Goal: Go to known website: Go to known website

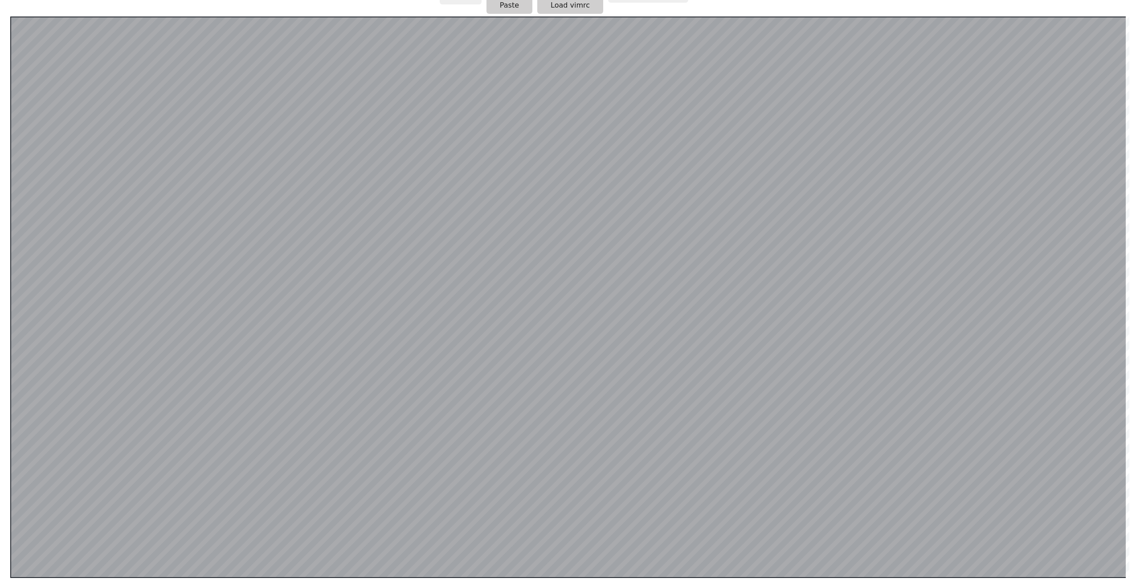
scroll to position [178, 0]
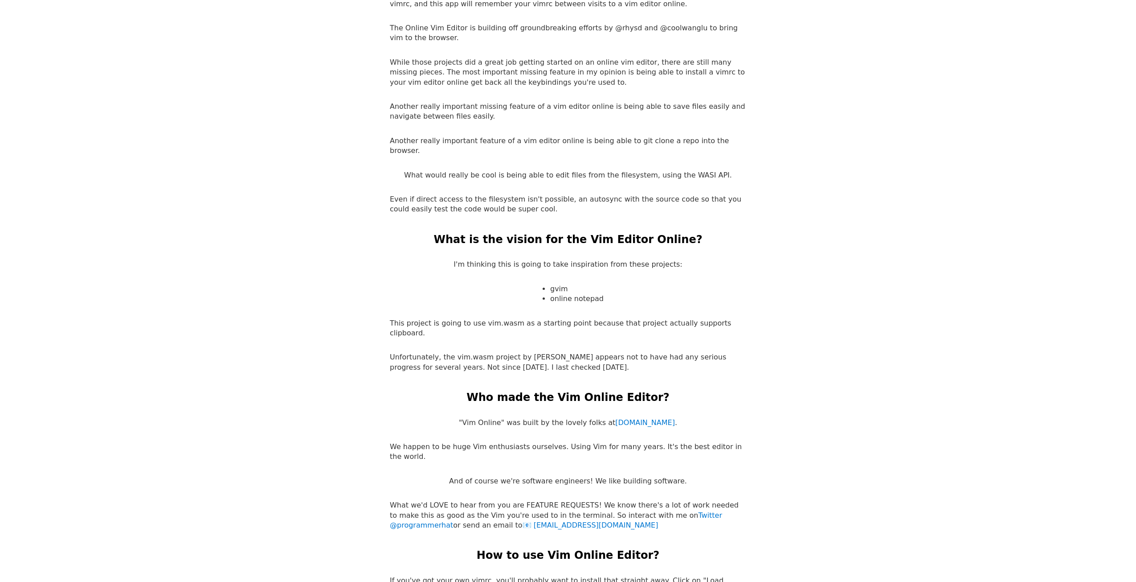
scroll to position [1559, 0]
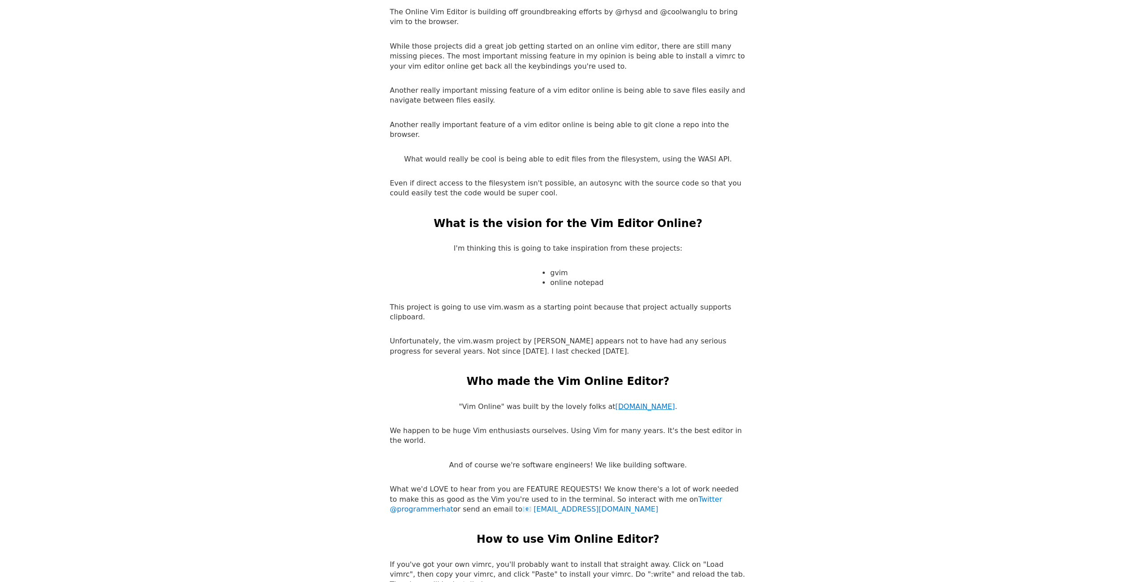
click at [640, 402] on link "[DOMAIN_NAME]" at bounding box center [645, 406] width 60 height 8
